Goal: Task Accomplishment & Management: Manage account settings

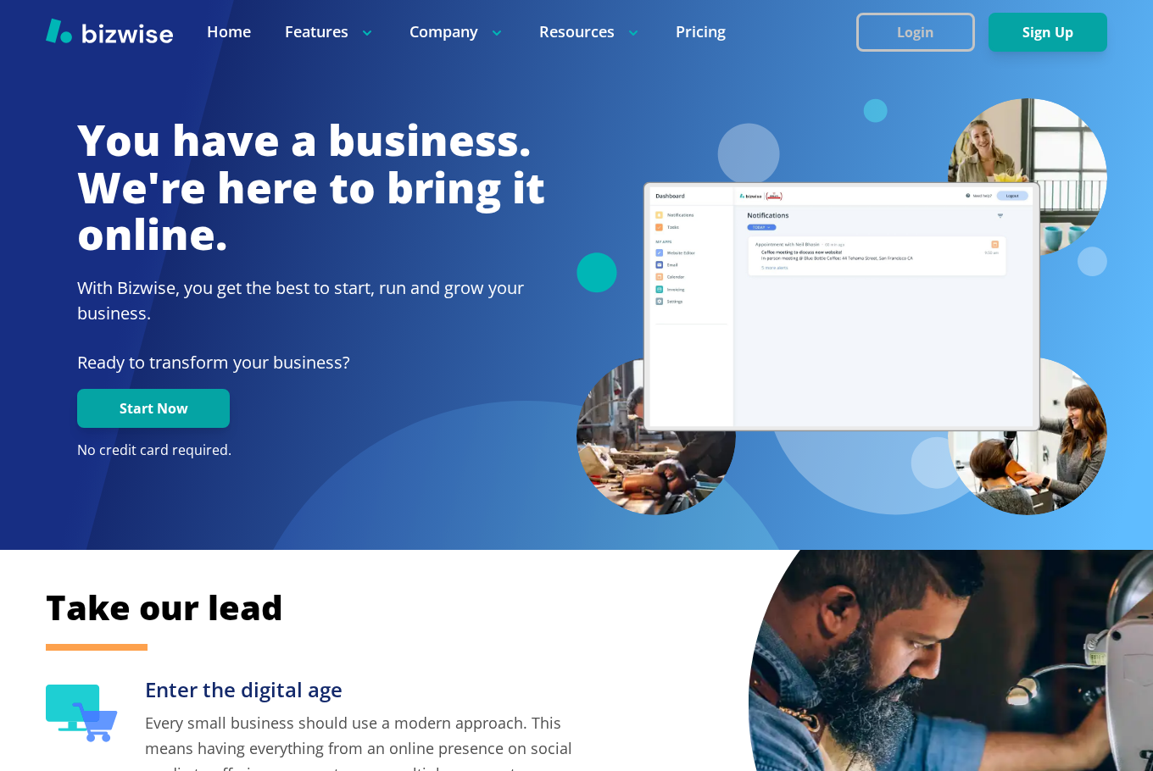
drag, startPoint x: 848, startPoint y: 41, endPoint x: 872, endPoint y: 34, distance: 25.5
click at [852, 41] on div at bounding box center [576, 32] width 1153 height 64
click at [883, 32] on button "Login" at bounding box center [915, 32] width 119 height 39
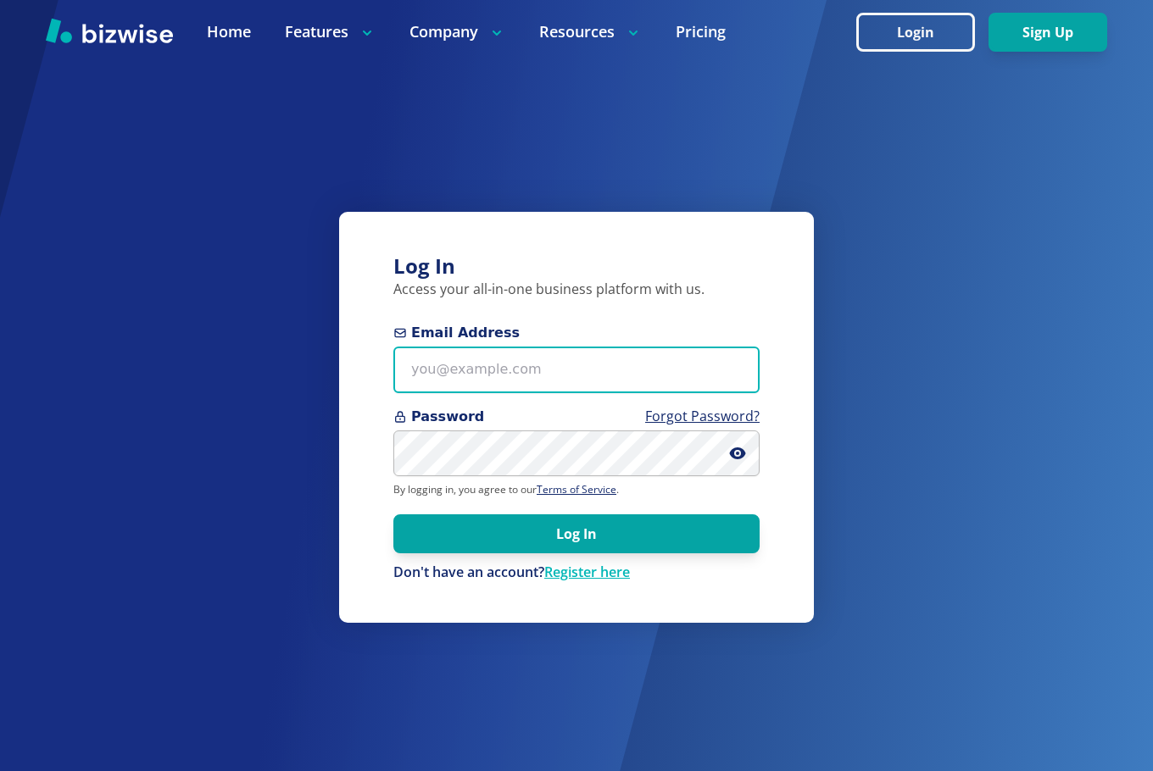
click at [507, 353] on input "Email Address" at bounding box center [576, 370] width 366 height 47
paste input "jacob.bross17@gmail.com"
type input "jacob.bross17@gmail.com"
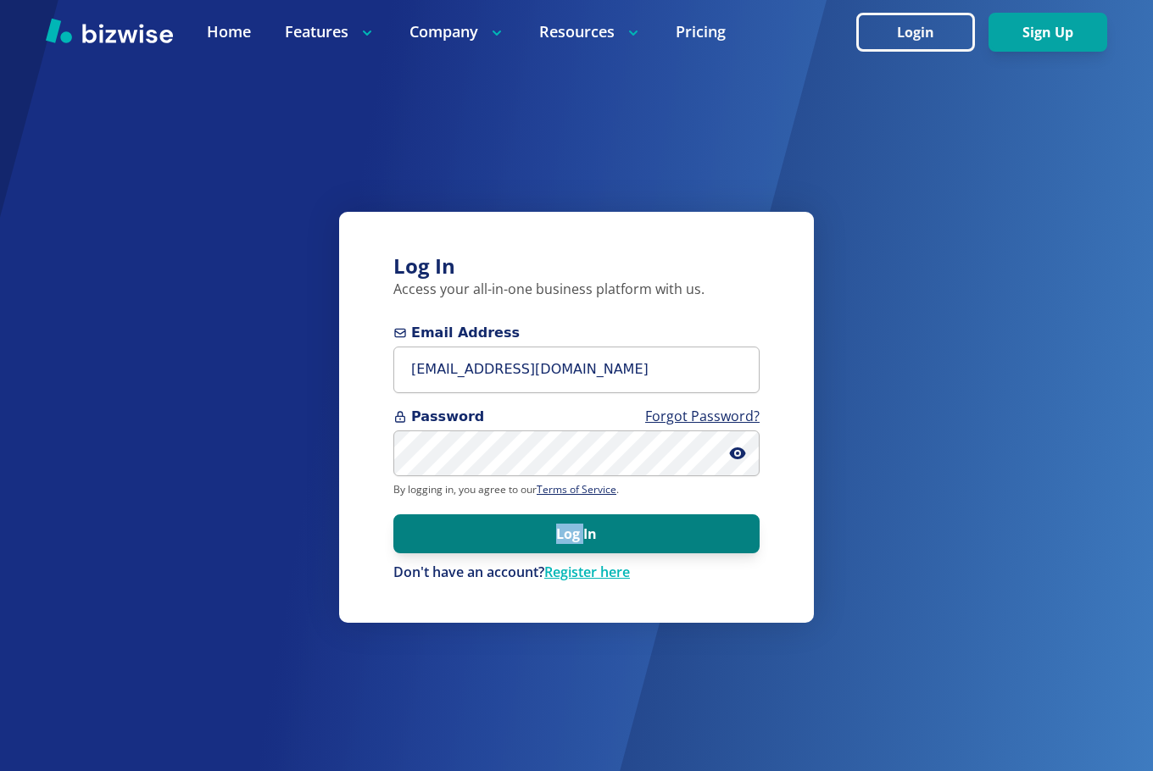
click at [582, 514] on form "Email Address jacob.bross17@gmail.com Password Forgot Password? By logging in, …" at bounding box center [576, 452] width 366 height 259
click at [583, 524] on button "Log In" at bounding box center [576, 533] width 366 height 39
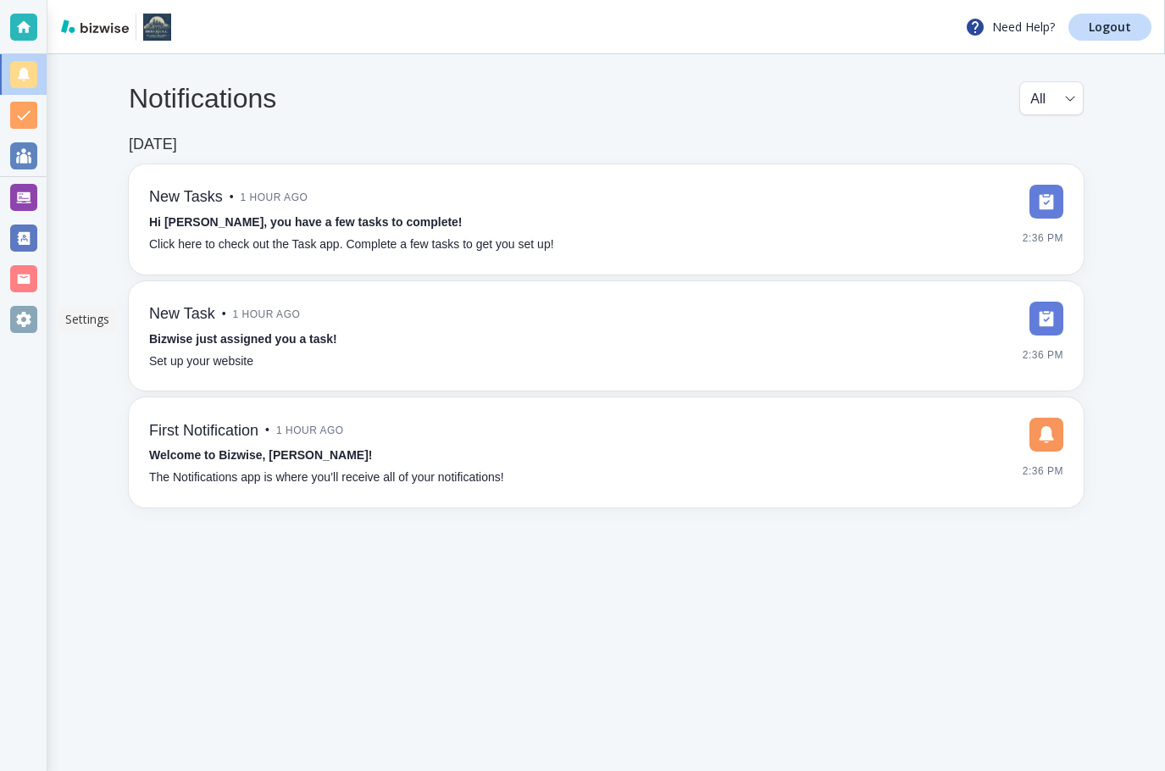
click at [26, 325] on div at bounding box center [23, 319] width 27 height 27
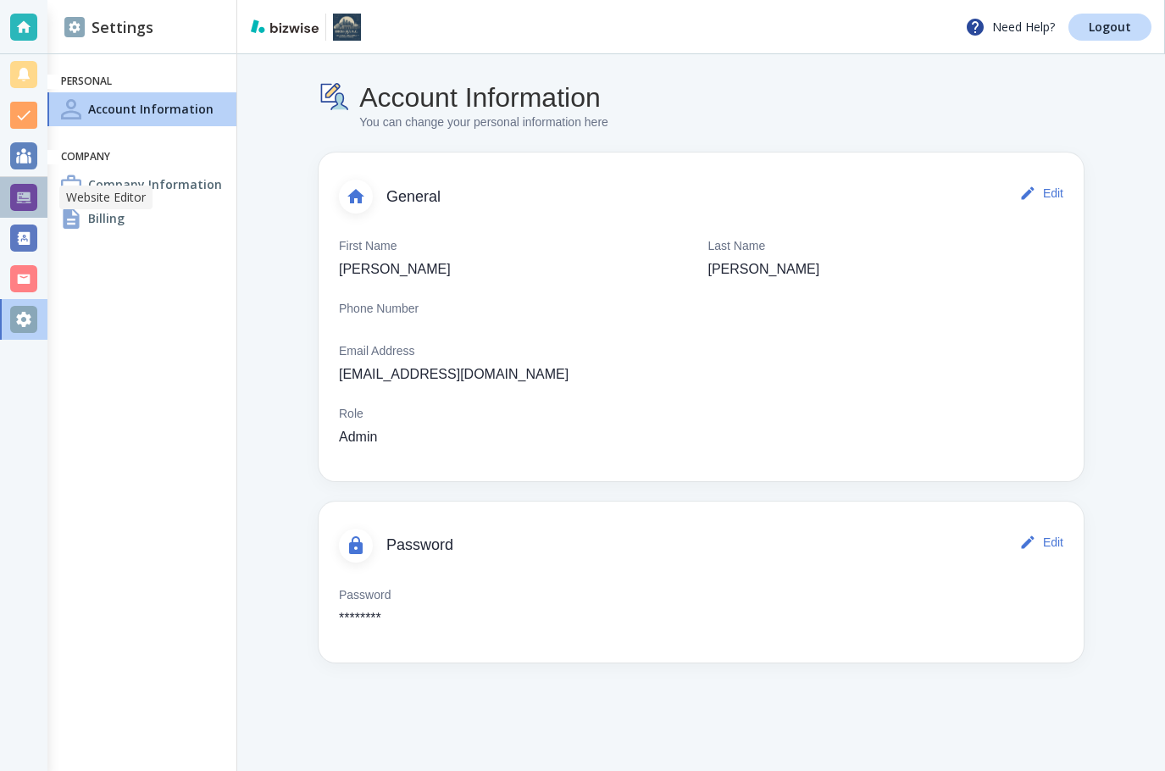
click at [26, 208] on div at bounding box center [23, 197] width 27 height 27
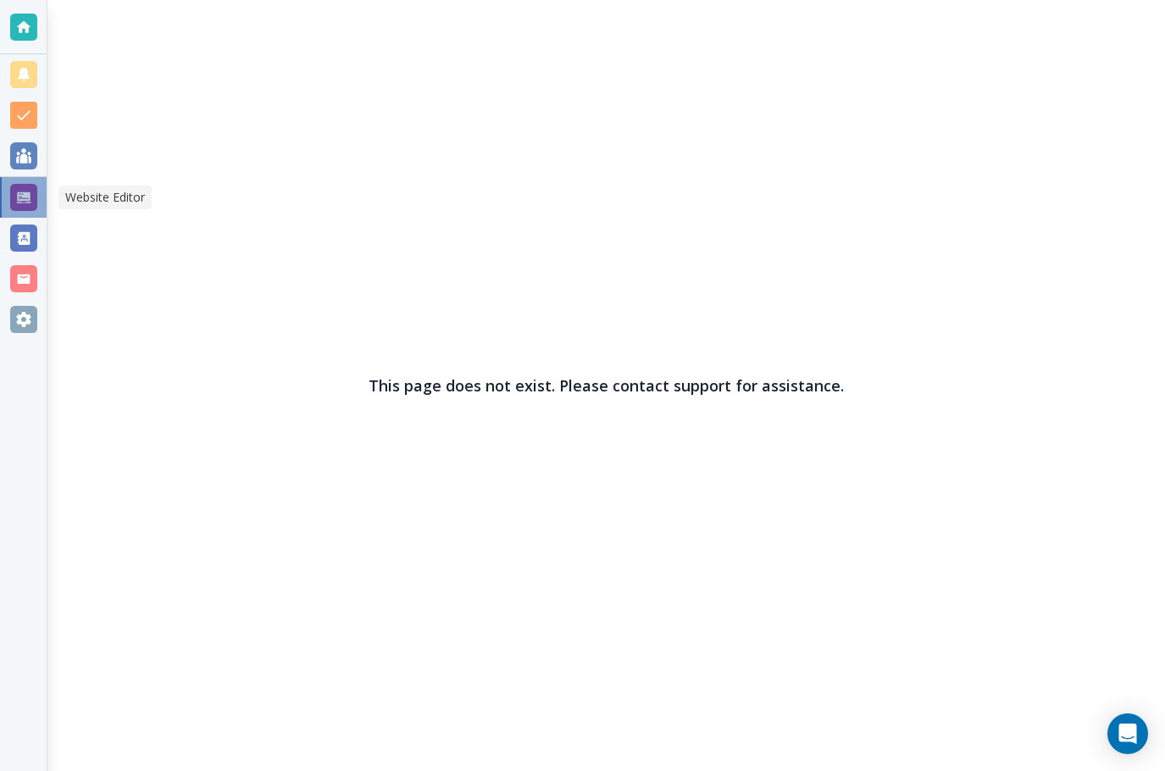
click at [23, 197] on div at bounding box center [23, 197] width 27 height 27
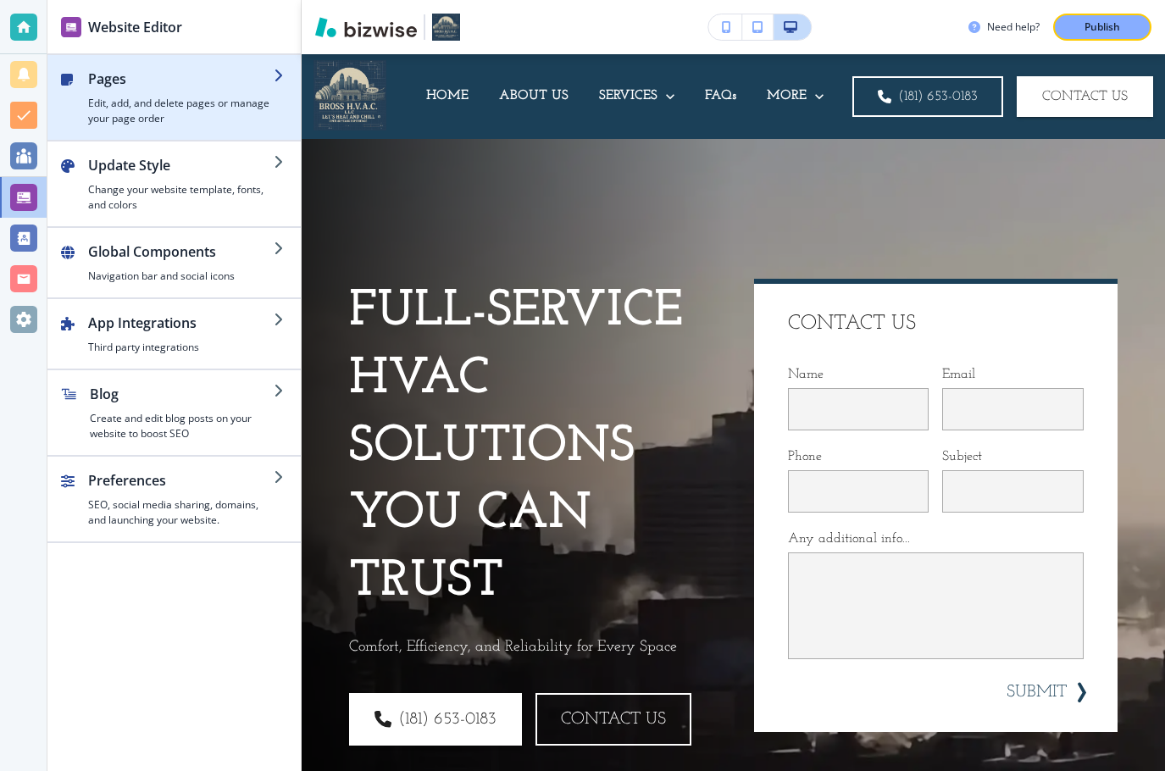
click at [186, 108] on h4 "Edit, add, and delete pages or manage your page order" at bounding box center [181, 111] width 186 height 31
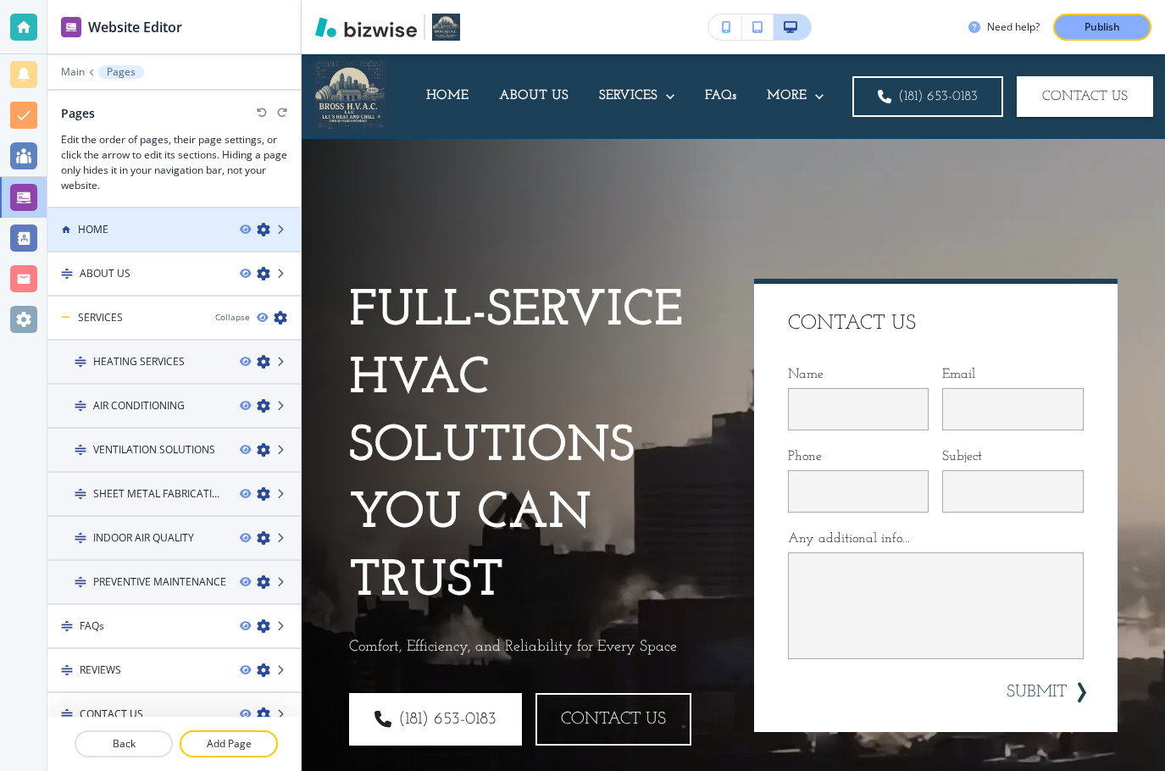
click at [178, 222] on div "HOME" at bounding box center [136, 229] width 179 height 15
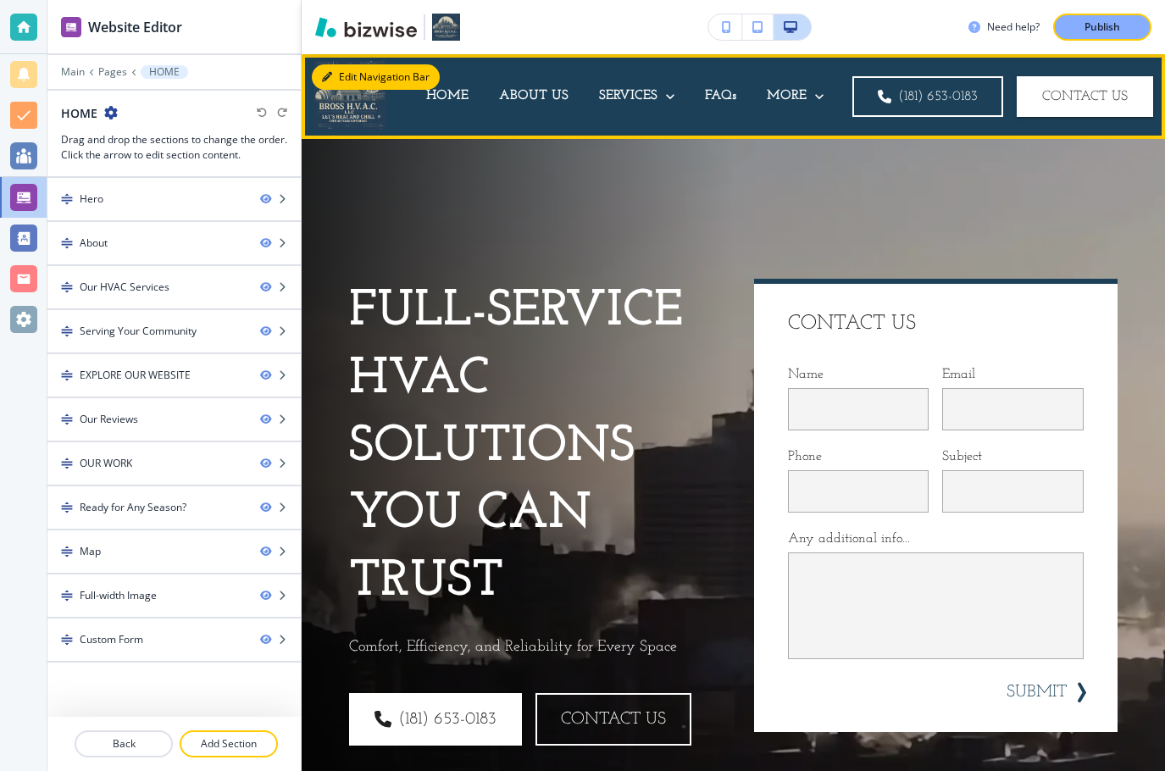
click at [338, 77] on button "Edit Navigation Bar" at bounding box center [376, 76] width 128 height 25
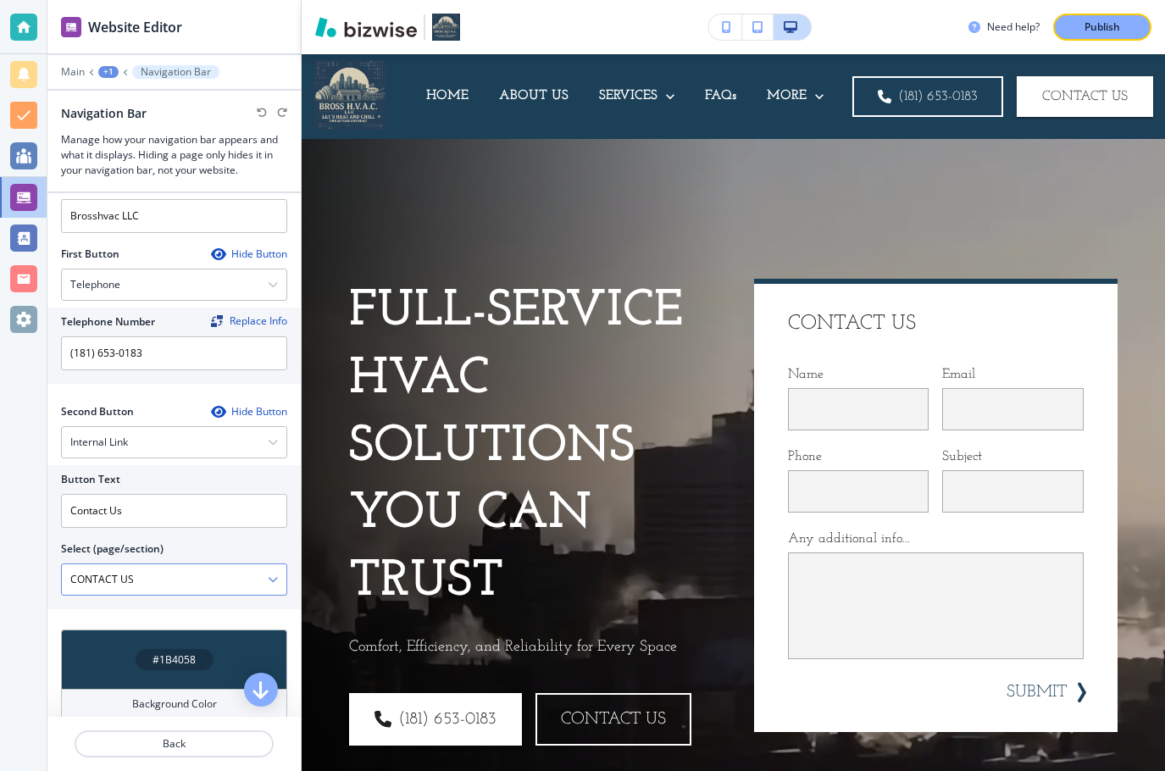
scroll to position [424, 0]
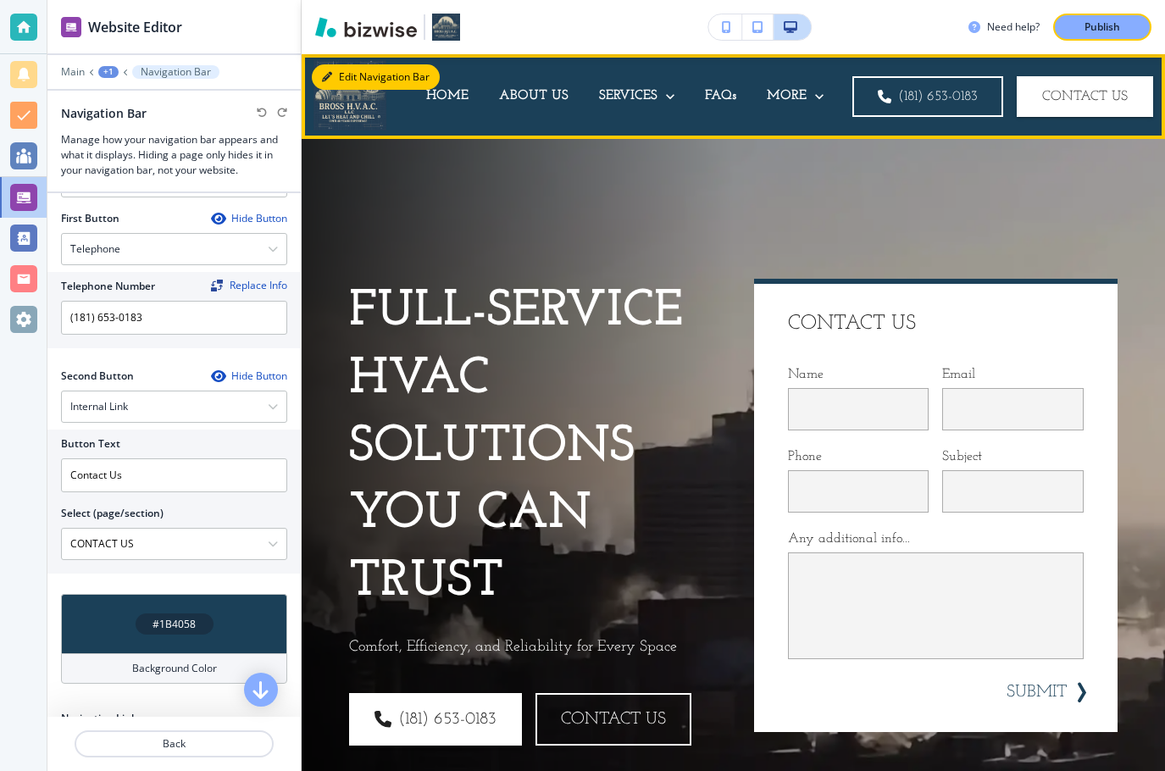
click at [332, 77] on button "Edit Navigation Bar" at bounding box center [376, 76] width 128 height 25
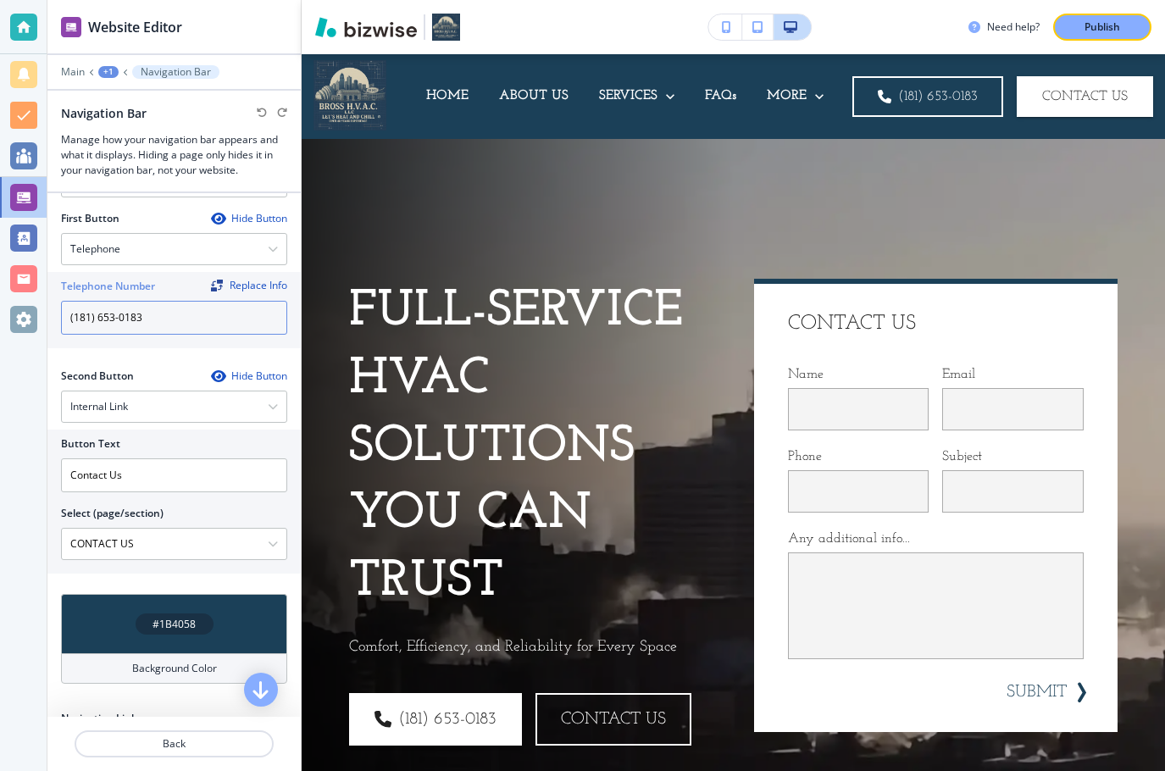
drag, startPoint x: 155, startPoint y: 298, endPoint x: -1, endPoint y: 302, distance: 156.0
click at [0, 0] on html "Website Editor Main +1 Navigation Bar Navigation Bar Manage how your navigation…" at bounding box center [582, 0] width 1165 height 0
paste input "8165301830"
click at [86, 309] on input "8165301830" at bounding box center [174, 318] width 226 height 34
click at [92, 309] on input "(816)5301830" at bounding box center [174, 318] width 226 height 34
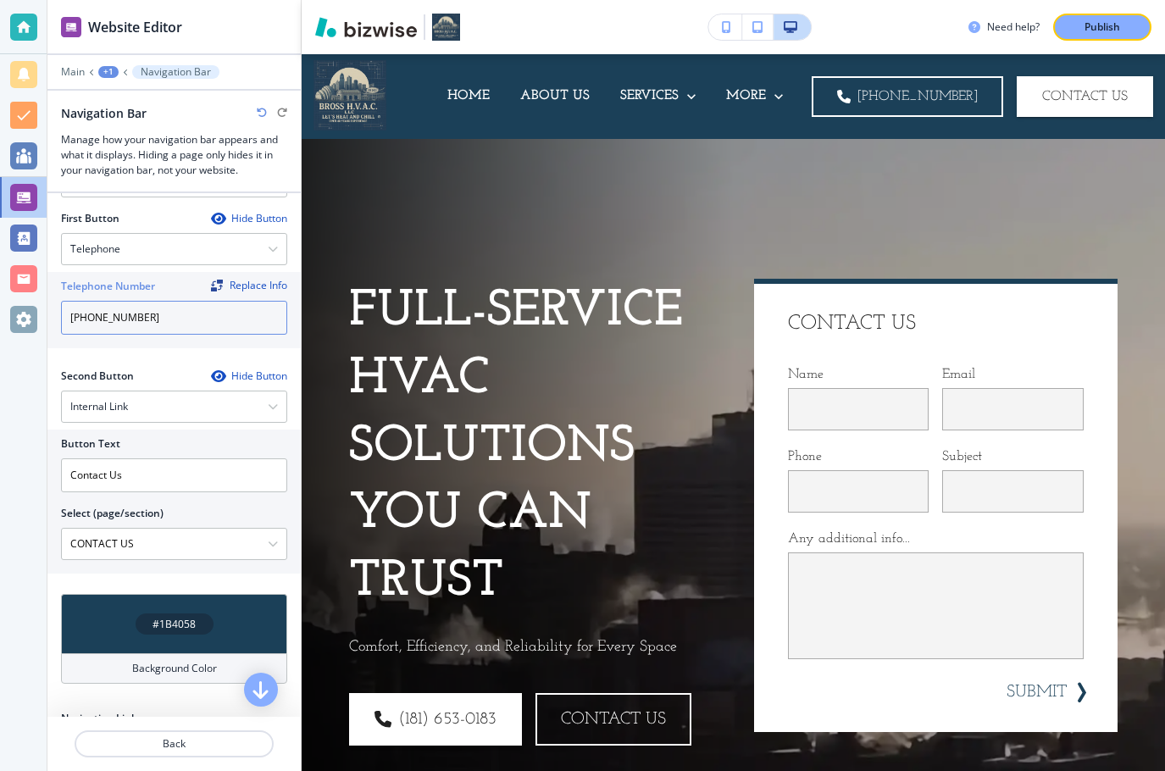
click at [97, 309] on input "(816)5301830" at bounding box center [174, 318] width 226 height 34
click at [111, 307] on input "(816) 5301830" at bounding box center [174, 318] width 226 height 34
click at [93, 304] on input "(816) 530-1830" at bounding box center [174, 318] width 226 height 34
type input "(816)530-1830"
click at [1078, 24] on div "Publish" at bounding box center [1103, 26] width 54 height 15
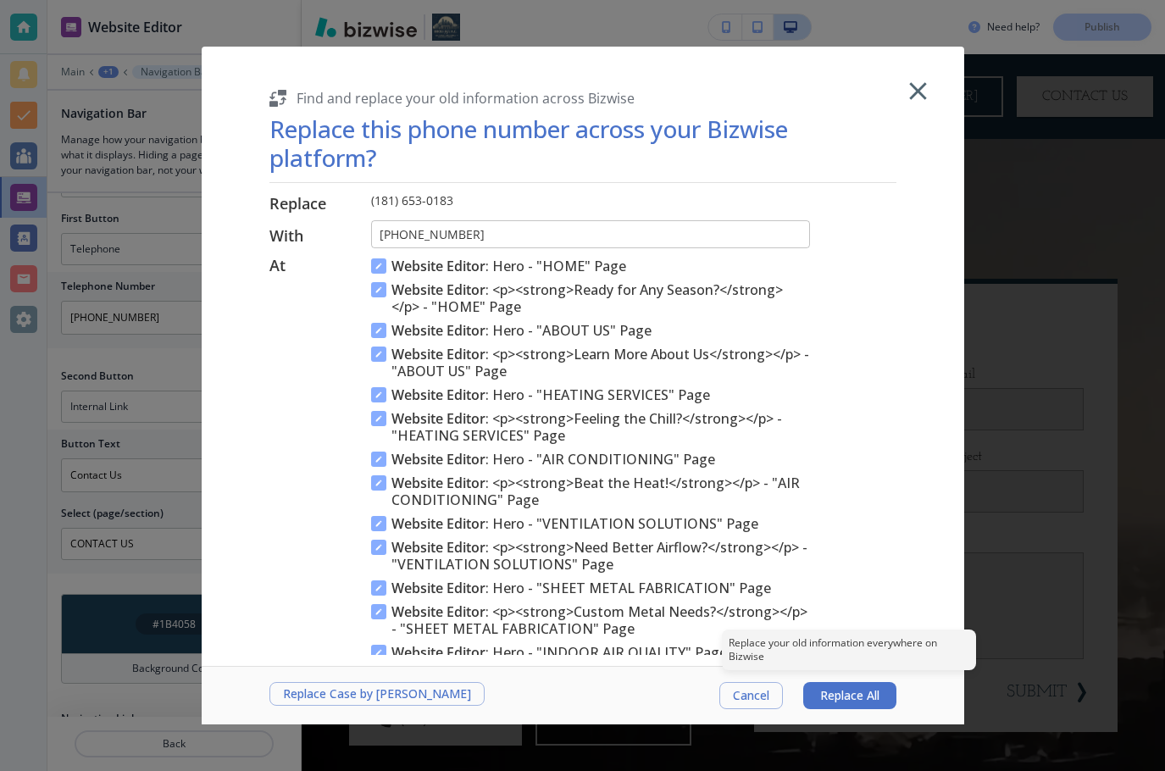
click at [843, 702] on span "Replace All" at bounding box center [849, 696] width 59 height 14
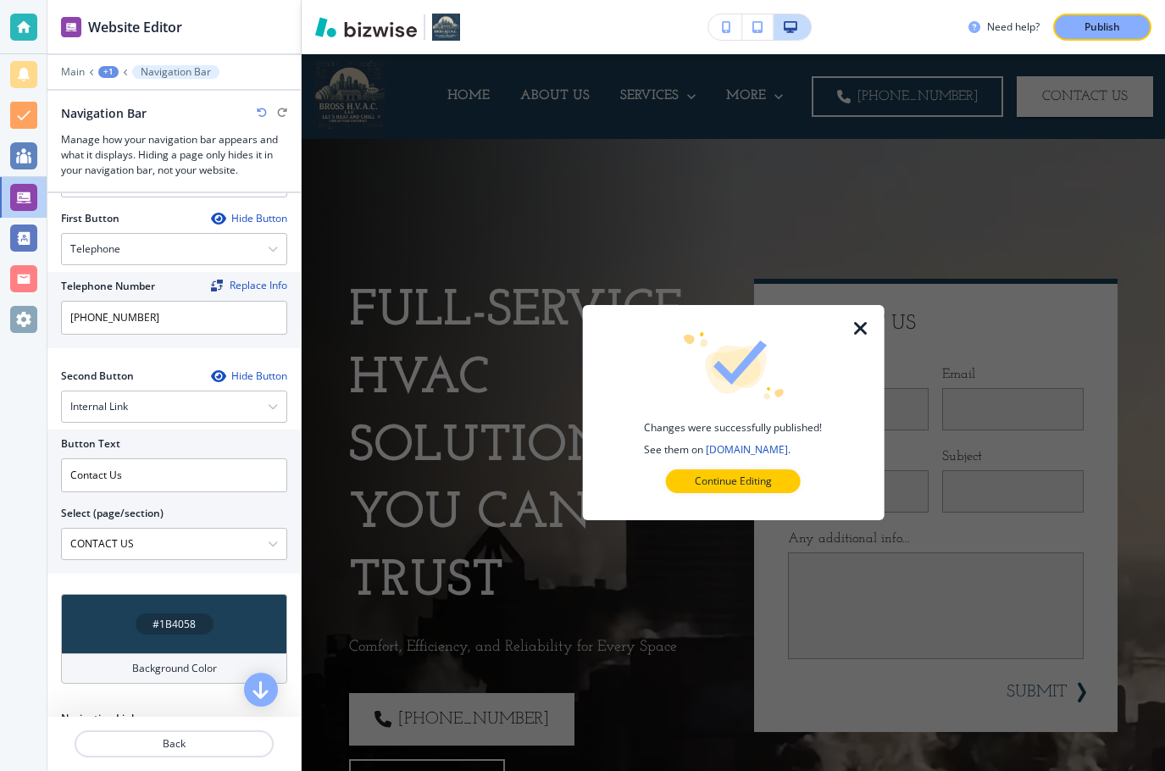
click at [862, 334] on icon "button" at bounding box center [861, 329] width 20 height 20
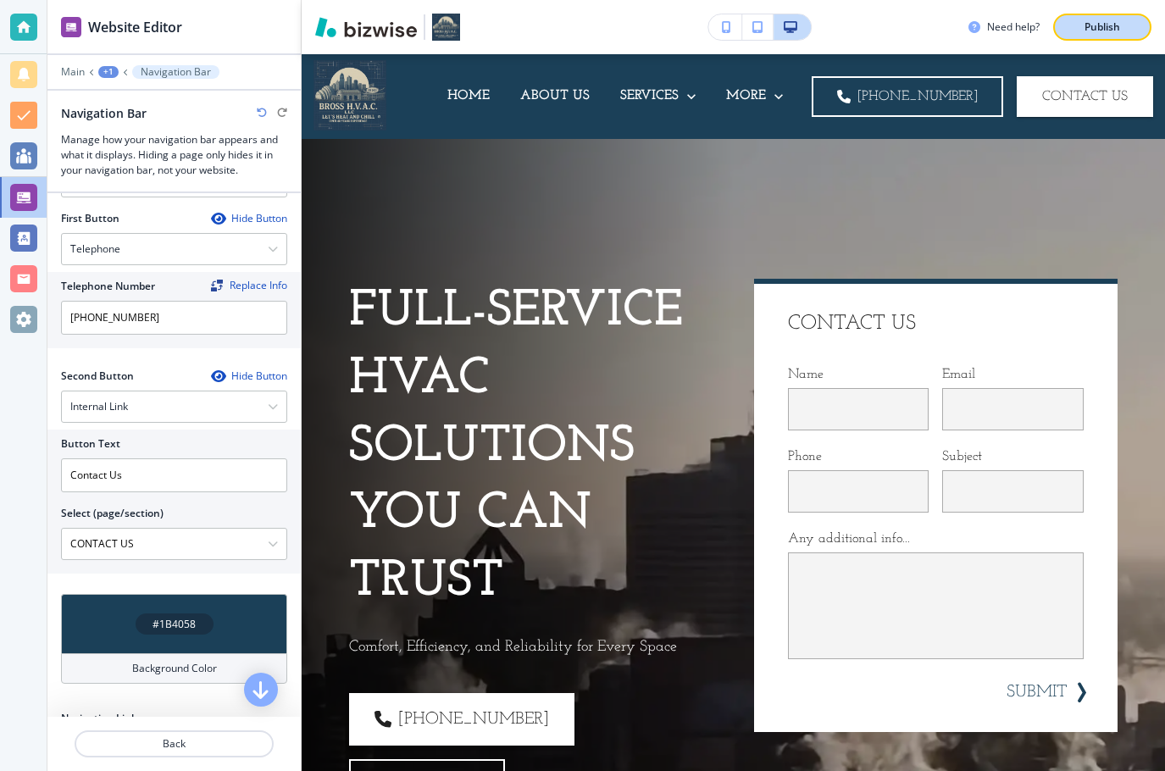
click at [1086, 25] on p "Publish" at bounding box center [1103, 26] width 36 height 15
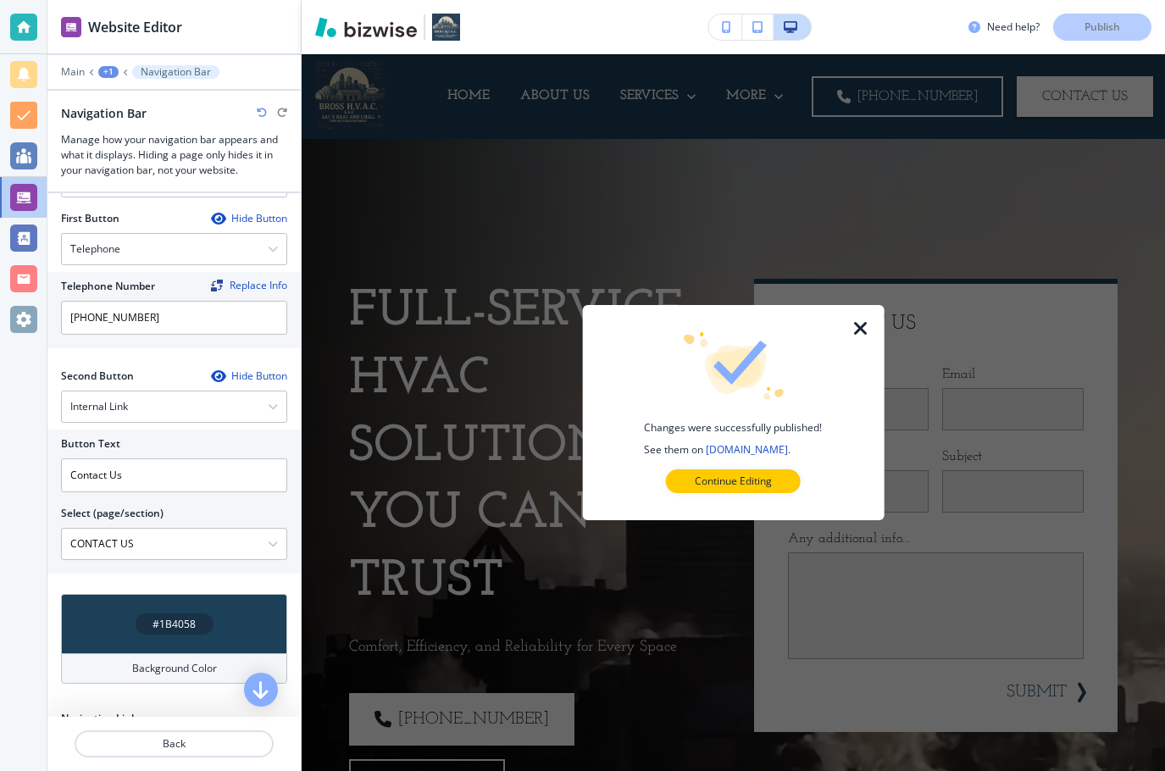
drag, startPoint x: 742, startPoint y: 480, endPoint x: 662, endPoint y: 465, distance: 81.0
click at [741, 480] on p "Continue Editing" at bounding box center [733, 481] width 77 height 15
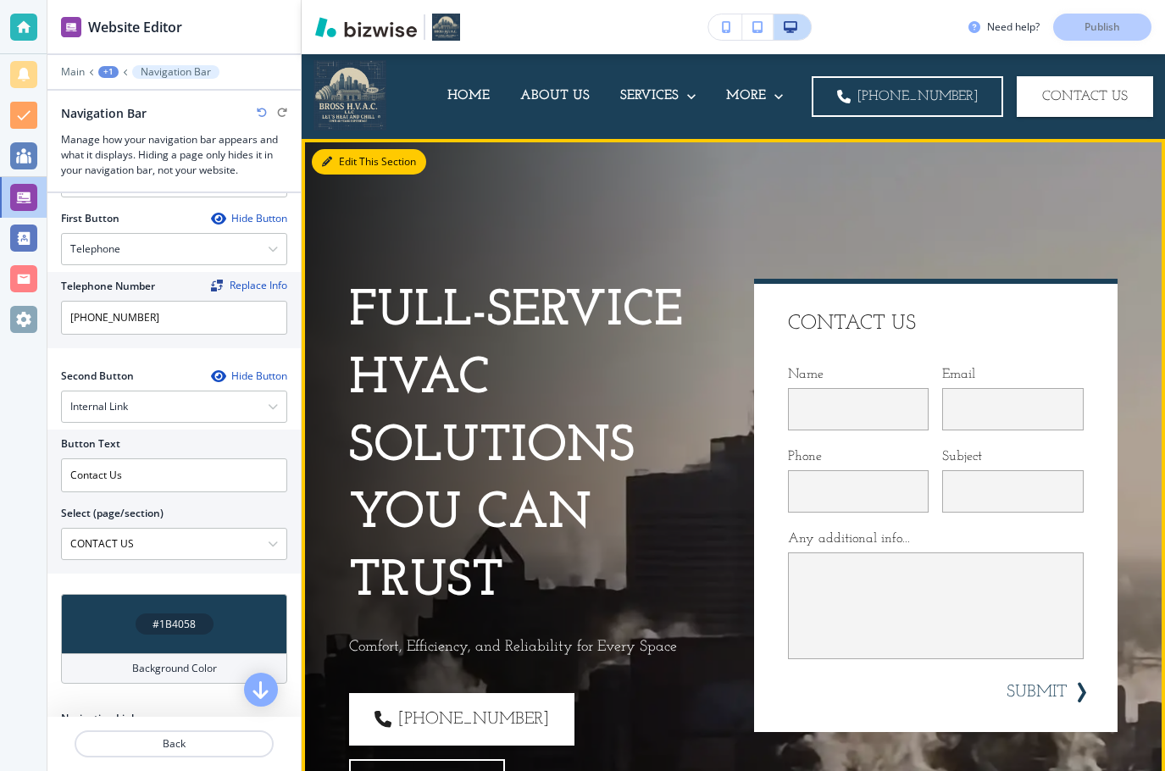
click at [331, 159] on icon "button" at bounding box center [327, 162] width 10 height 10
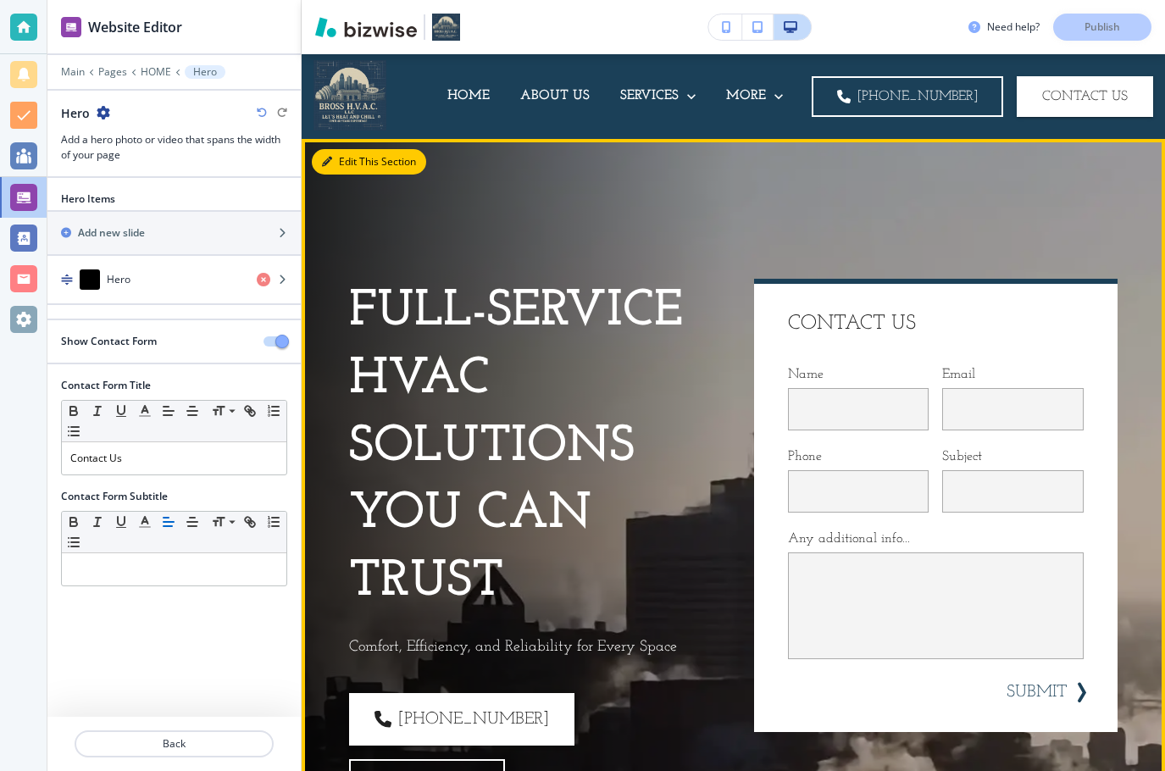
scroll to position [85, 0]
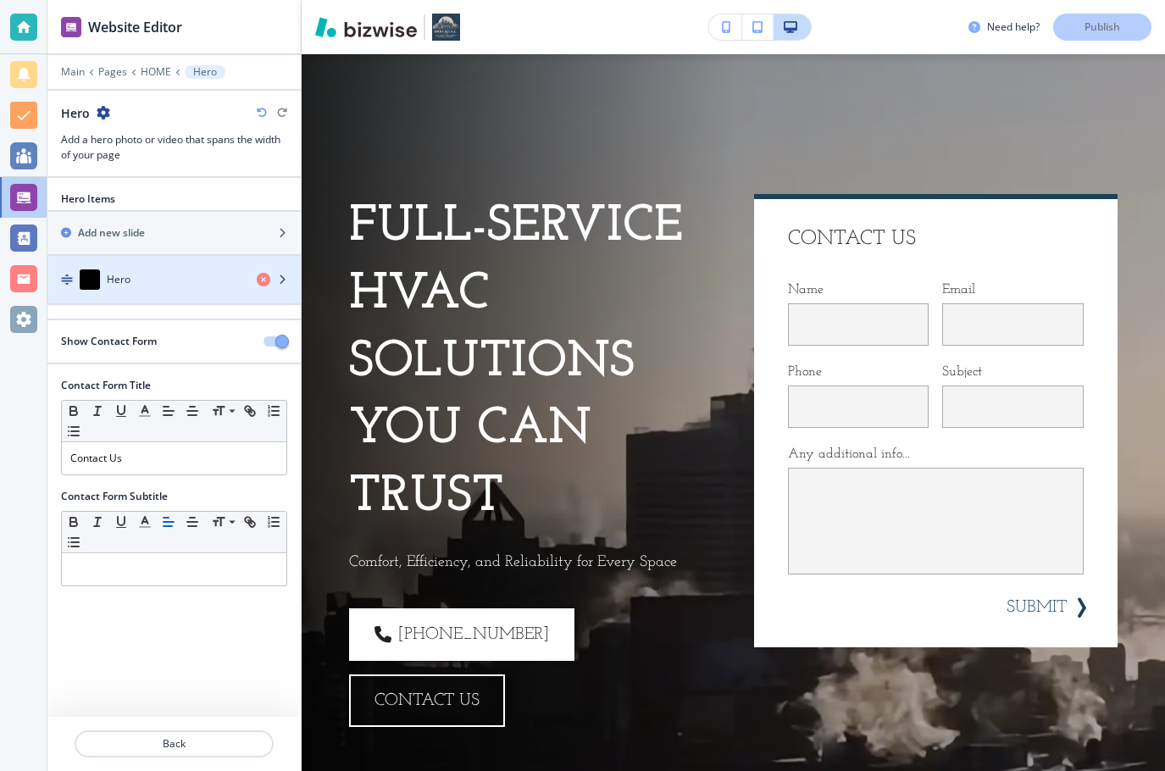
click at [147, 277] on div "Hero" at bounding box center [145, 280] width 196 height 20
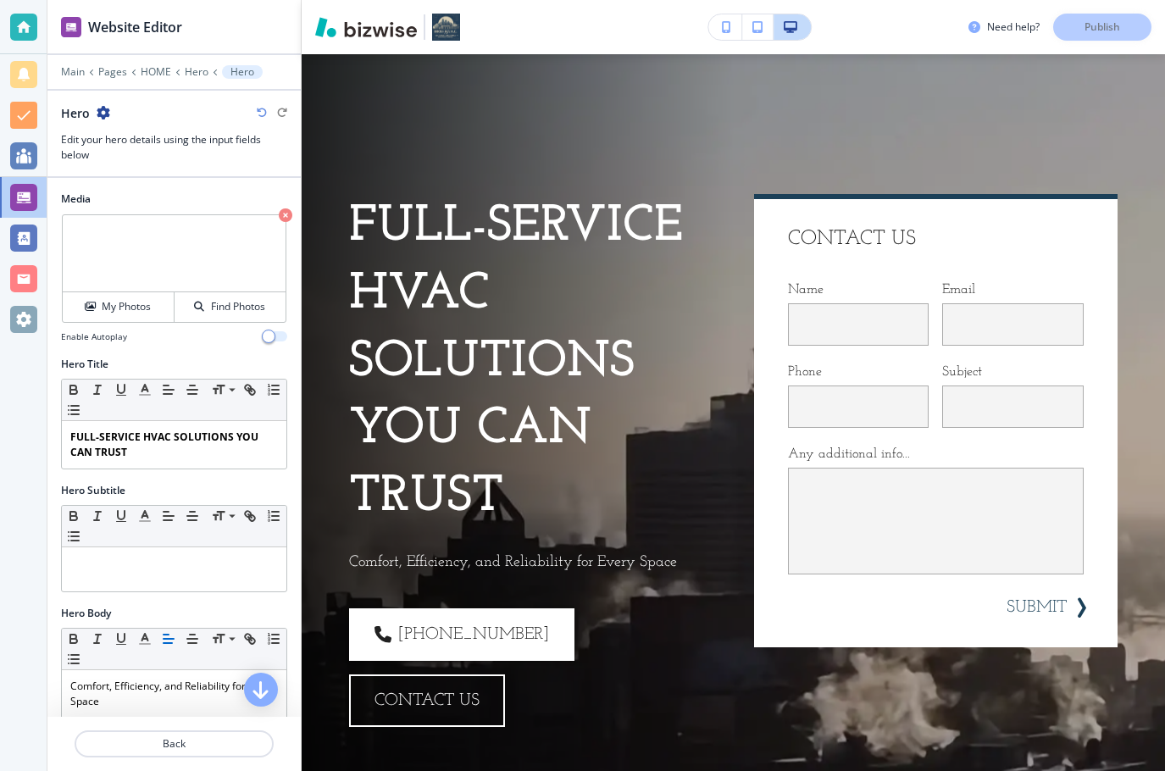
click at [262, 339] on span "button" at bounding box center [269, 337] width 14 height 14
click at [1112, 22] on p "Publish" at bounding box center [1103, 26] width 36 height 15
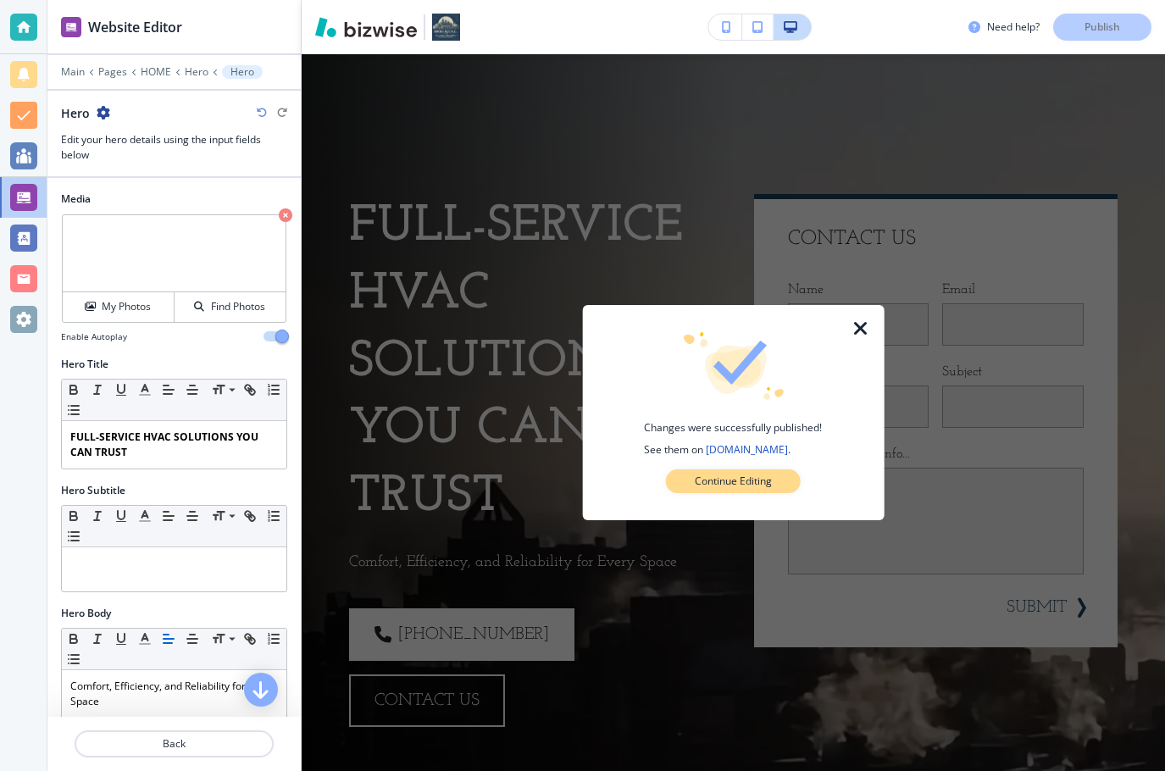
click at [759, 483] on p "Continue Editing" at bounding box center [733, 481] width 77 height 15
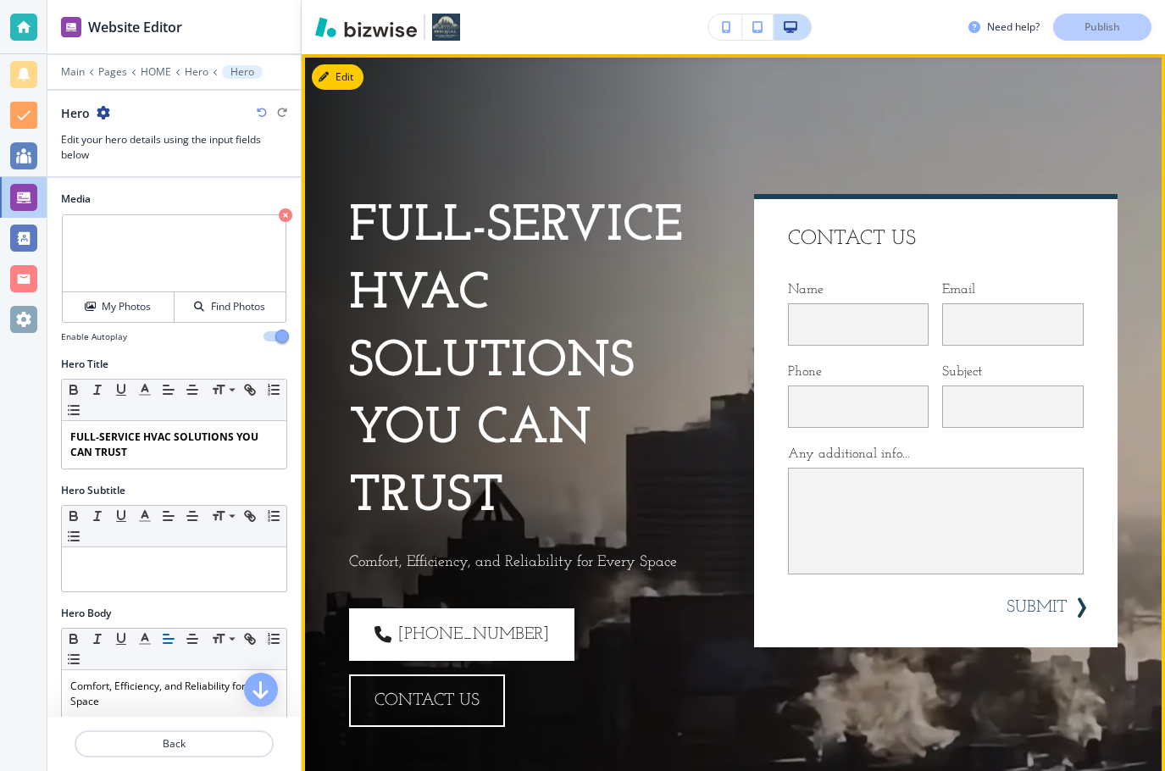
scroll to position [0, 0]
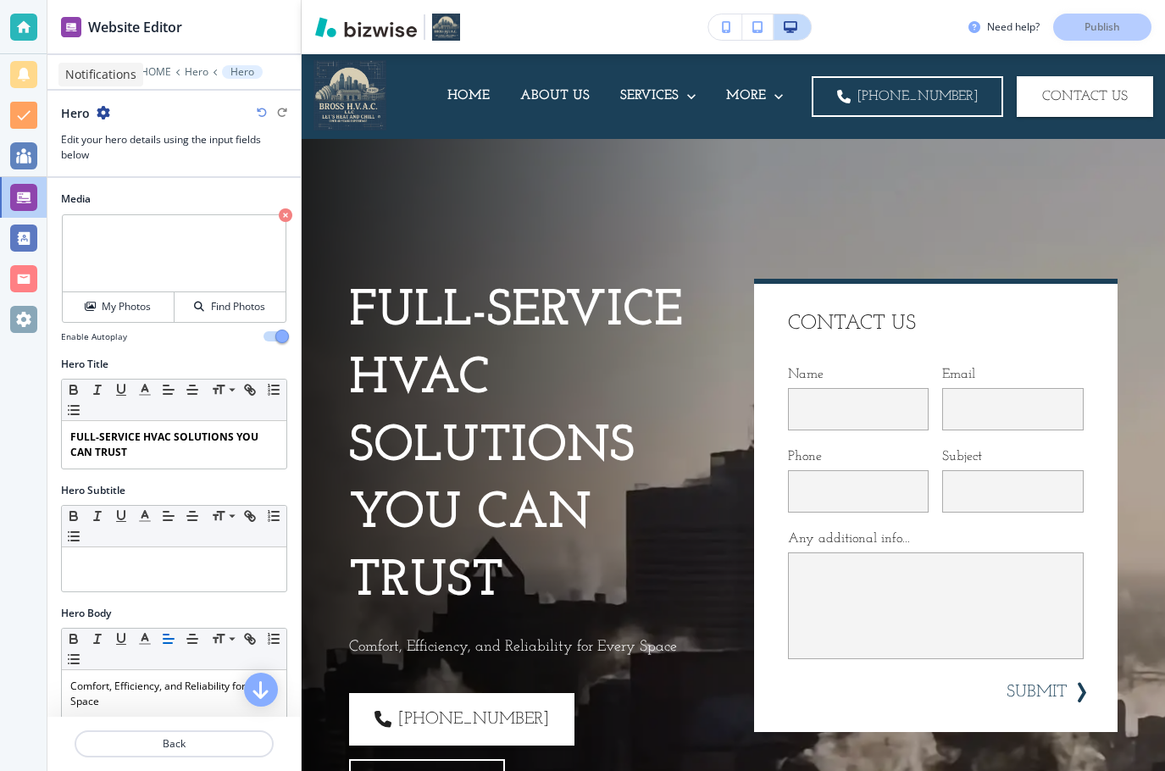
click at [15, 71] on div at bounding box center [23, 74] width 27 height 27
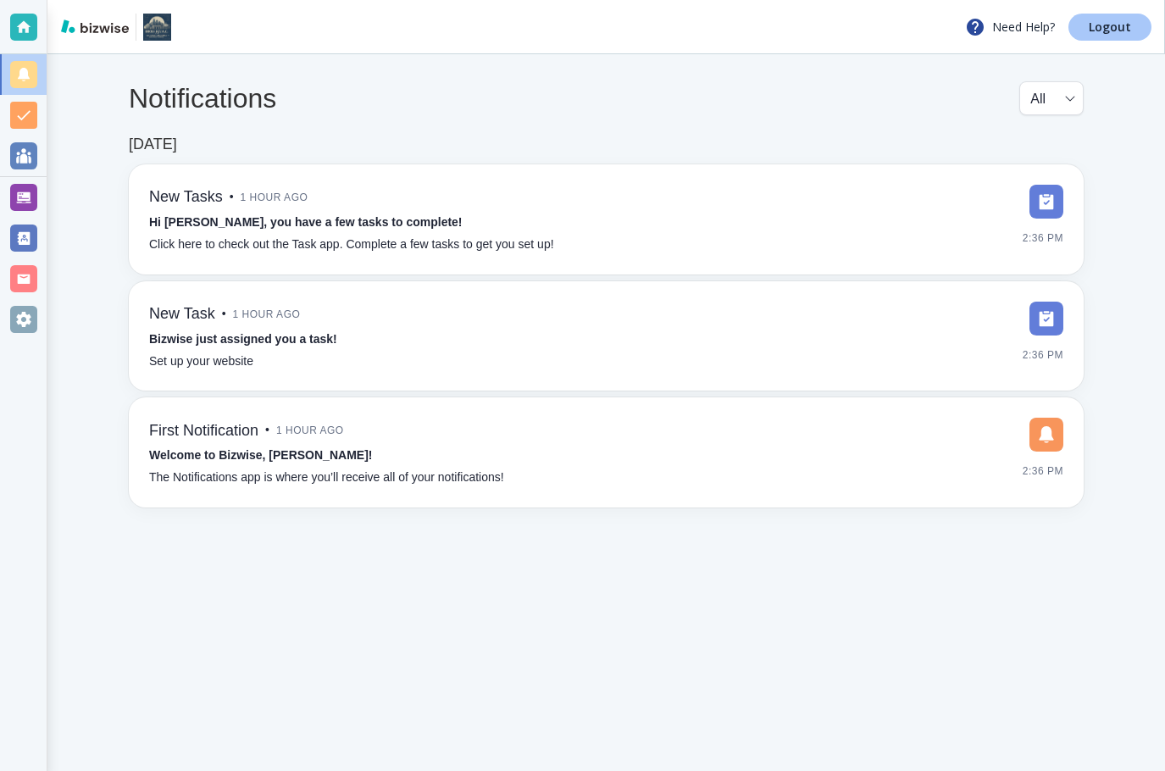
click at [1135, 30] on link "Logout" at bounding box center [1110, 27] width 83 height 27
